Goal: Transaction & Acquisition: Book appointment/travel/reservation

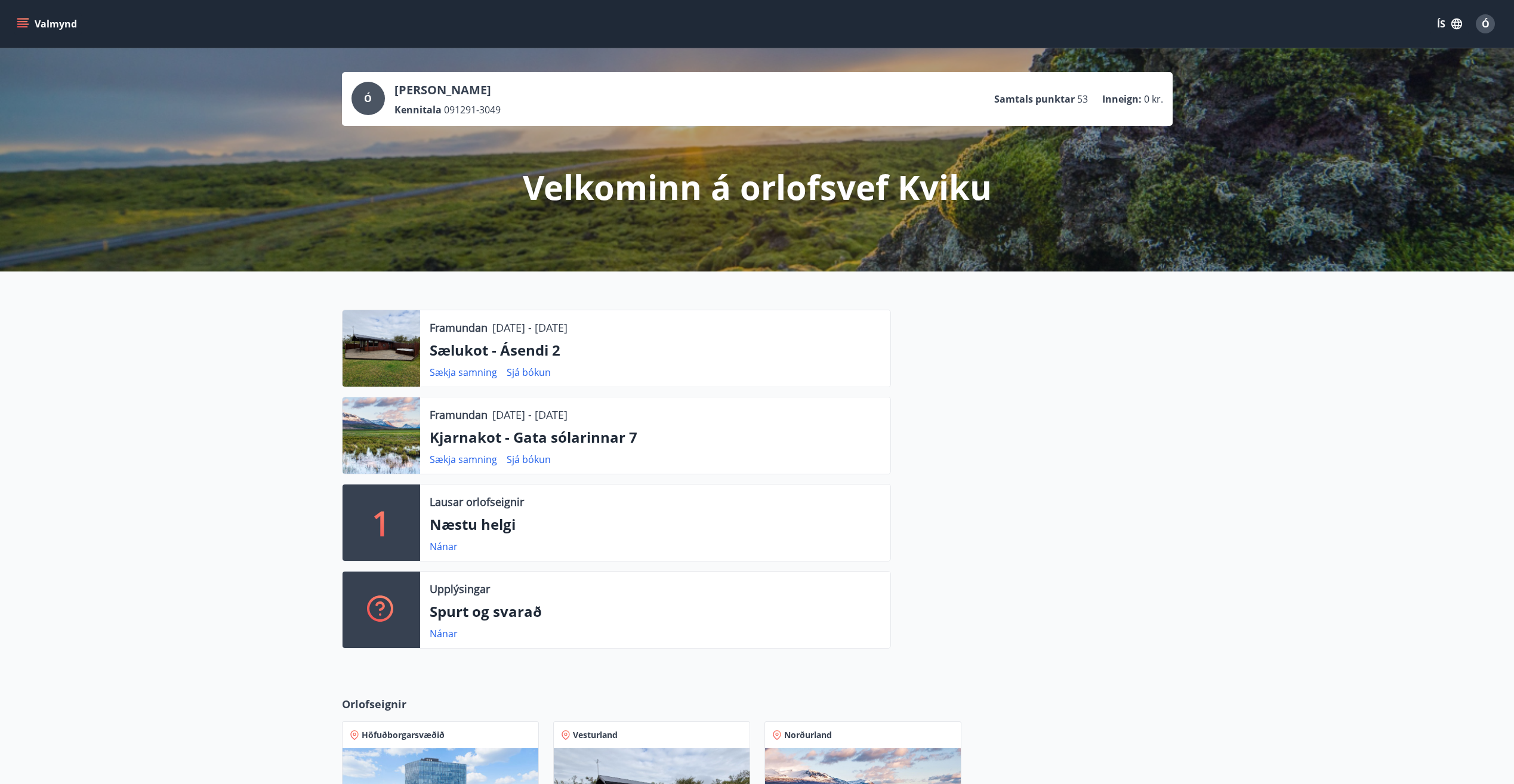
click at [23, 22] on icon "menu" at bounding box center [22, 22] width 11 height 1
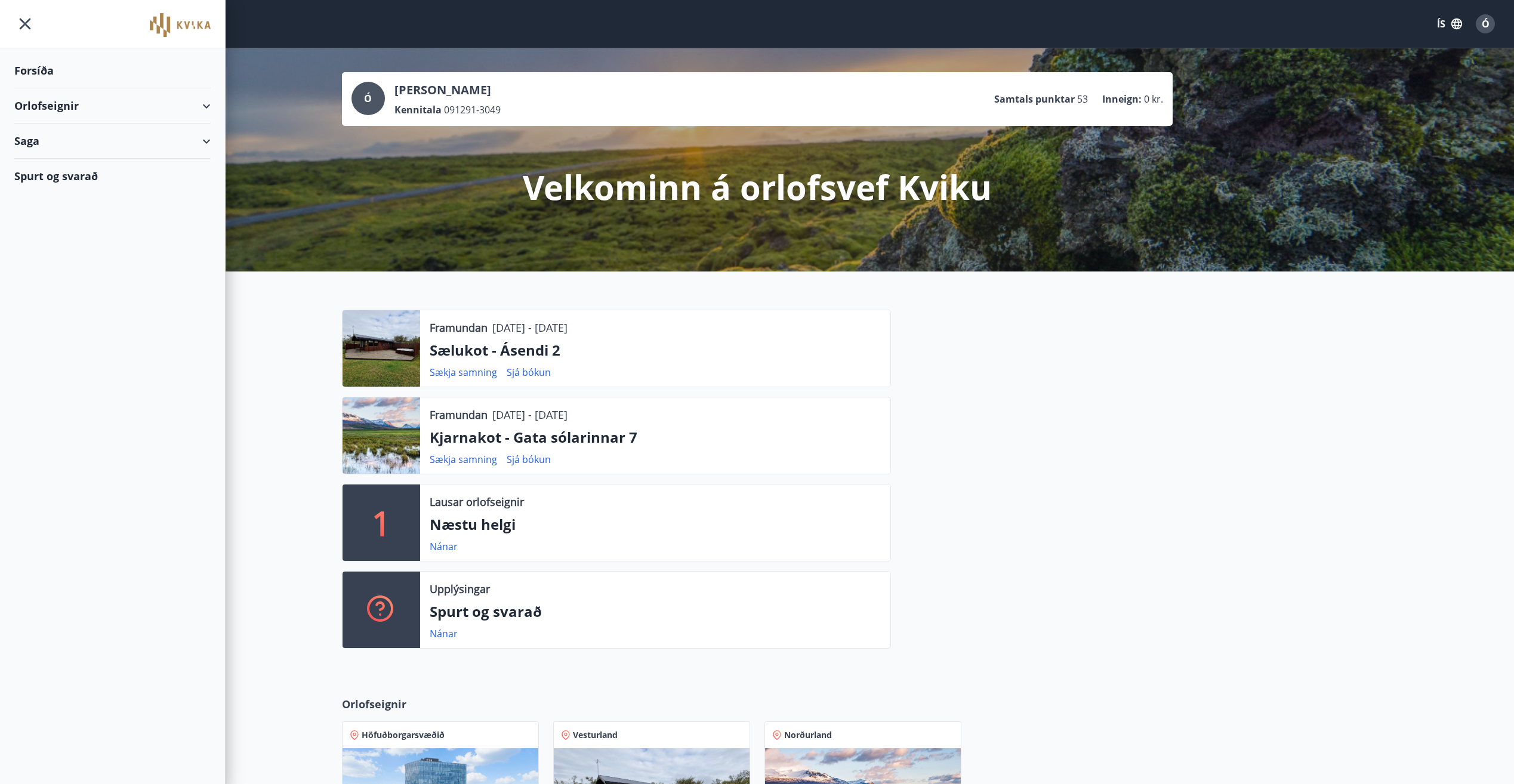
click at [58, 101] on div "Orlofseignir" at bounding box center [113, 106] width 196 height 35
click at [65, 158] on div "Bókunardagatal" at bounding box center [113, 161] width 177 height 25
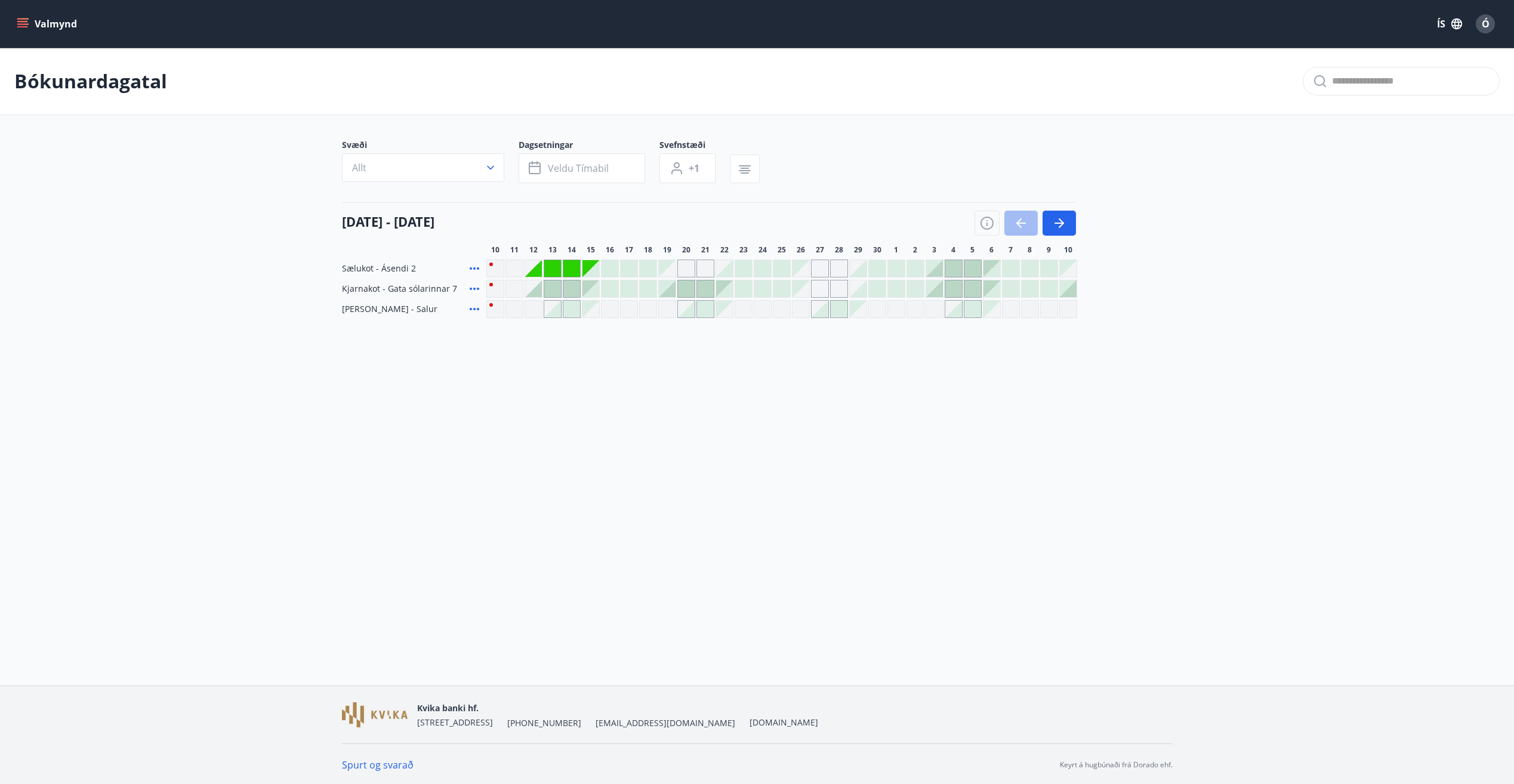
click at [899, 288] on div at bounding box center [896, 289] width 16 height 16
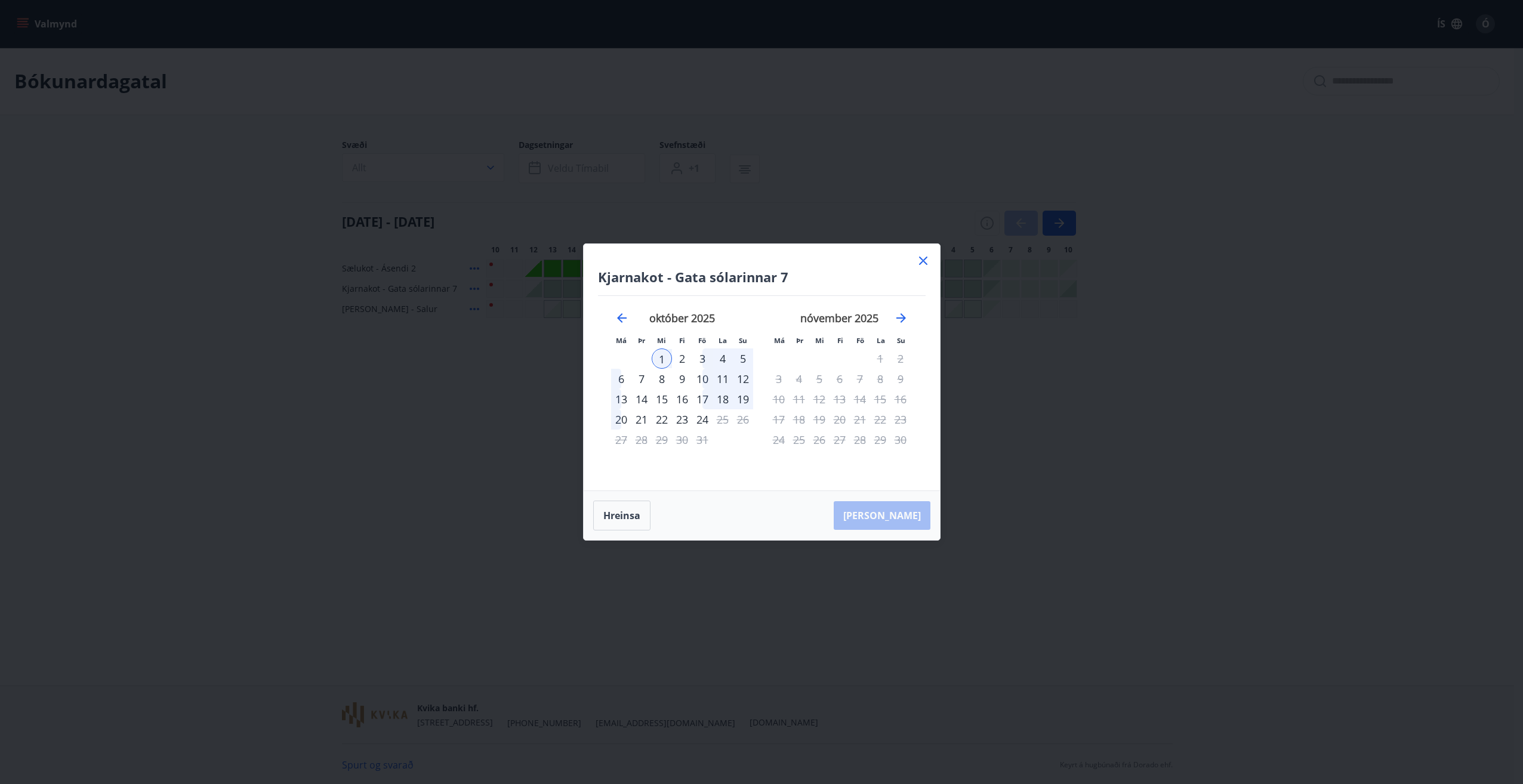
click at [661, 357] on div "1" at bounding box center [661, 359] width 20 height 20
click at [680, 357] on div "2" at bounding box center [682, 359] width 20 height 20
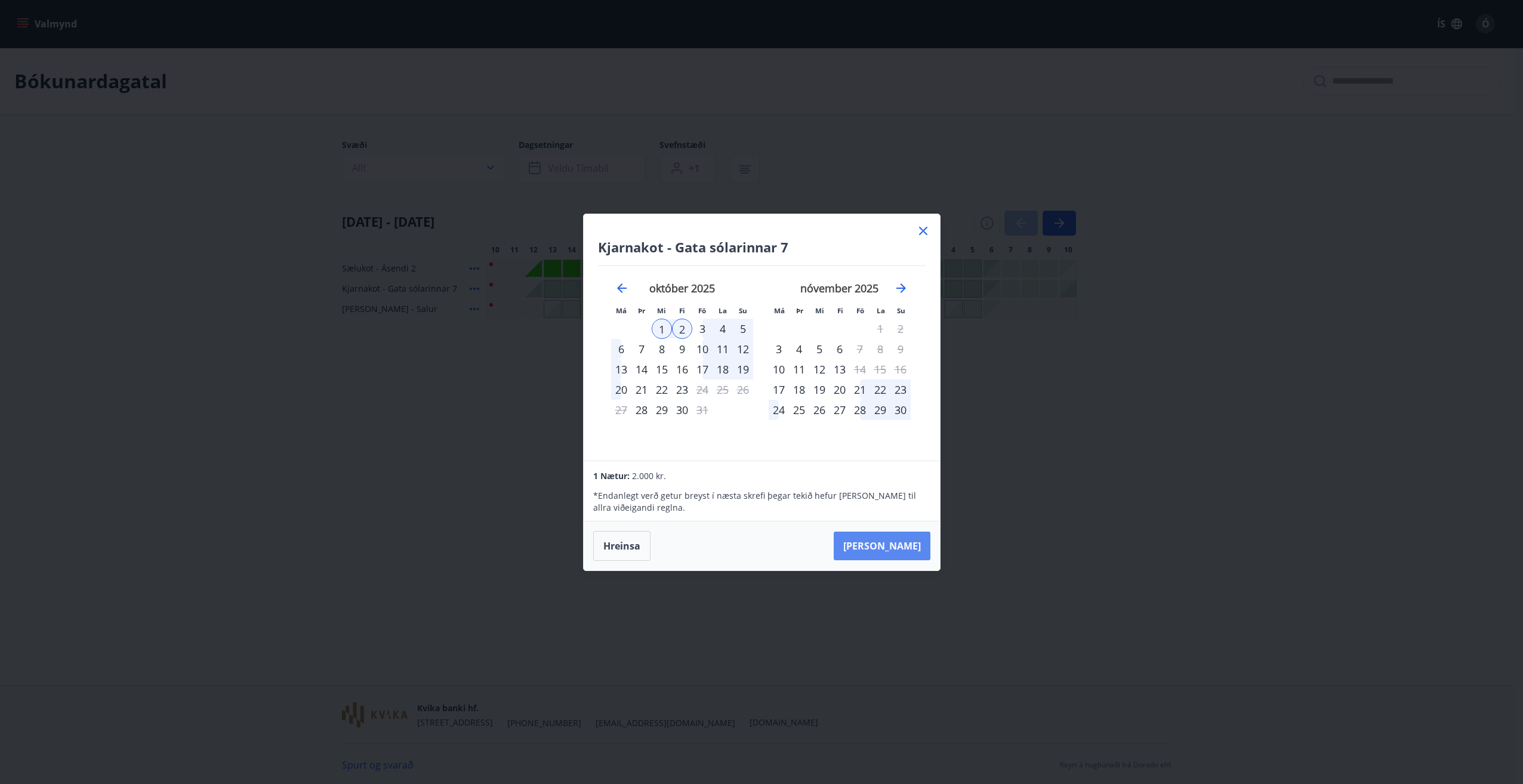
click at [900, 539] on button "[PERSON_NAME]" at bounding box center [882, 545] width 97 height 28
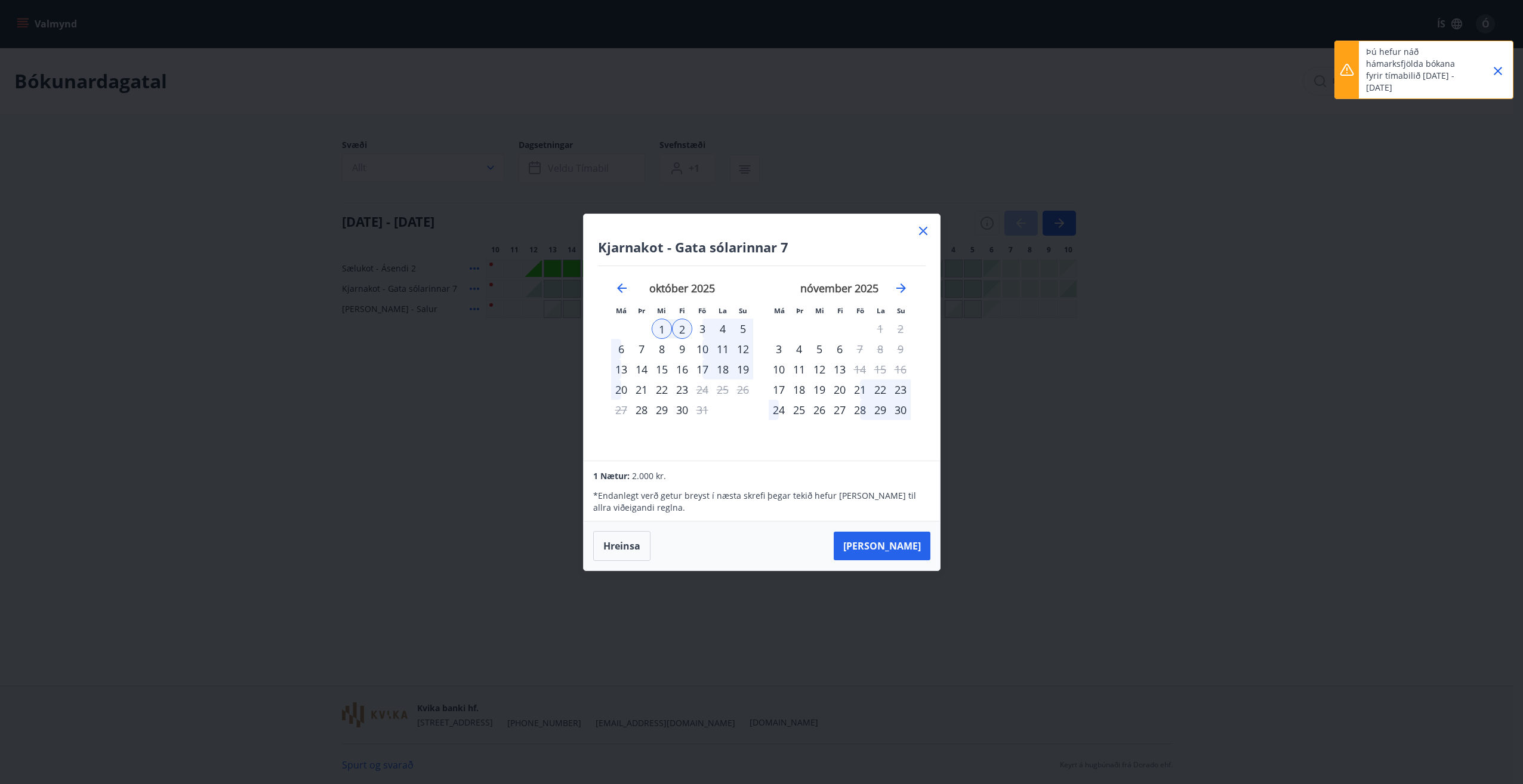
click at [990, 538] on div "Kjarnakot - Gata sólarinnar 7 Má Þr Mi Fi Fö La Su Má Þr Mi Fi Fö La Su [DATE] …" at bounding box center [762, 392] width 1523 height 784
